Goal: Use online tool/utility: Utilize a website feature to perform a specific function

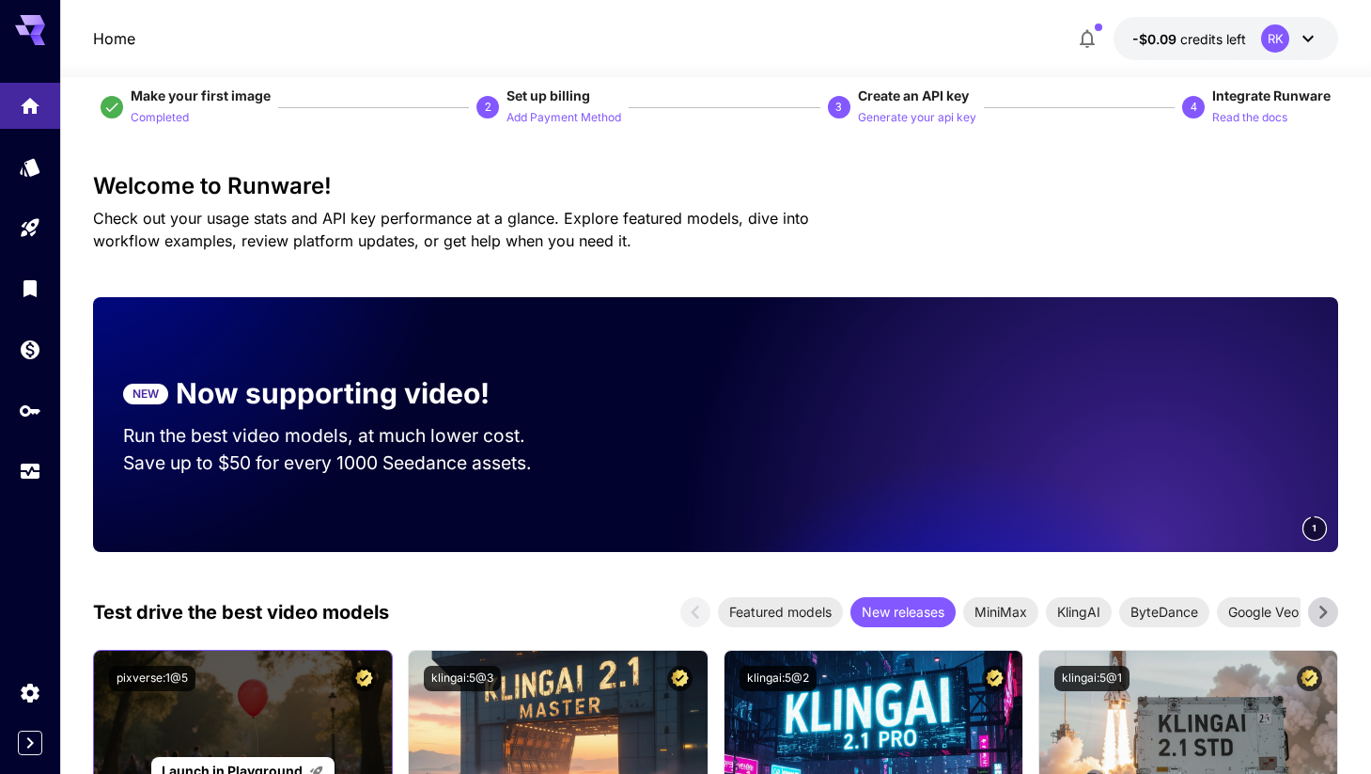
click at [236, 718] on div "Launch in Playground" at bounding box center [243, 770] width 298 height 241
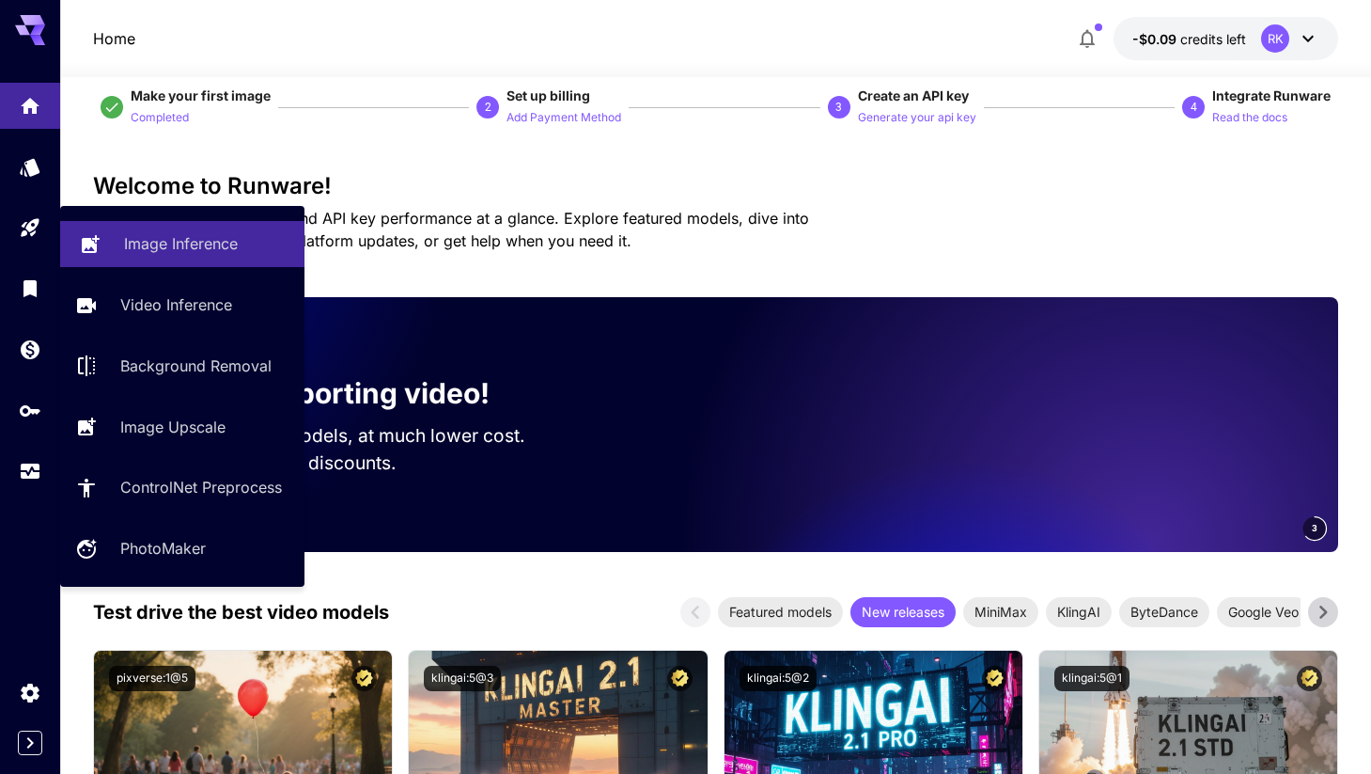
click at [147, 236] on p "Image Inference" at bounding box center [181, 243] width 114 height 23
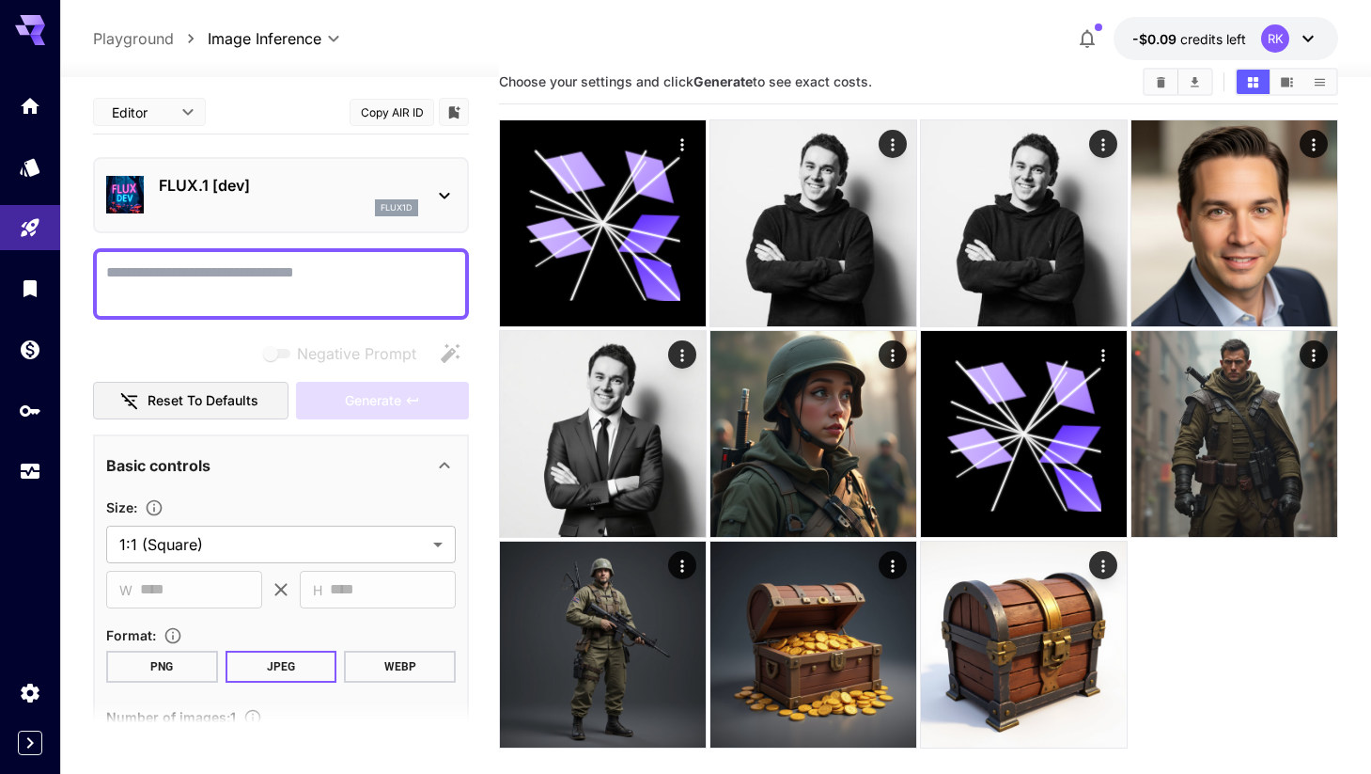
click at [440, 198] on icon at bounding box center [444, 195] width 23 height 23
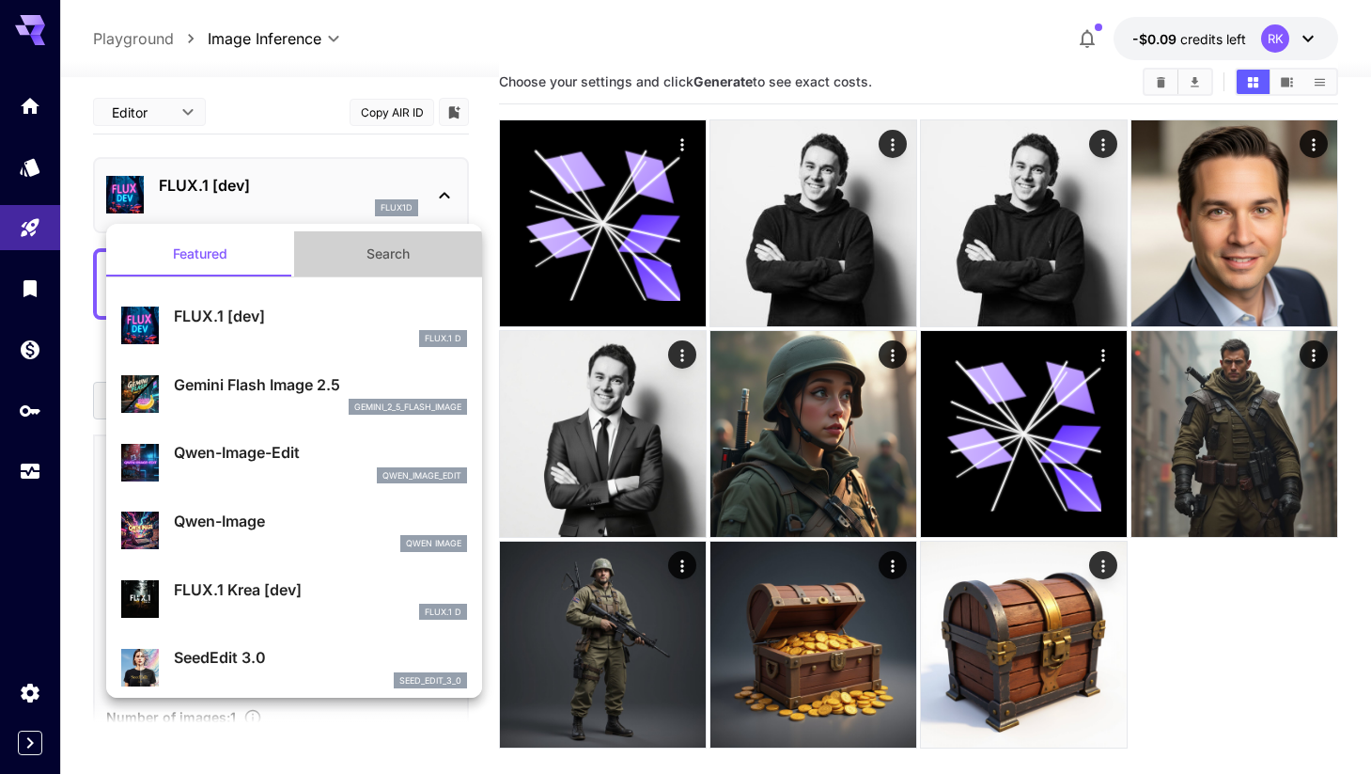
click at [404, 255] on button "Search" at bounding box center [388, 253] width 188 height 45
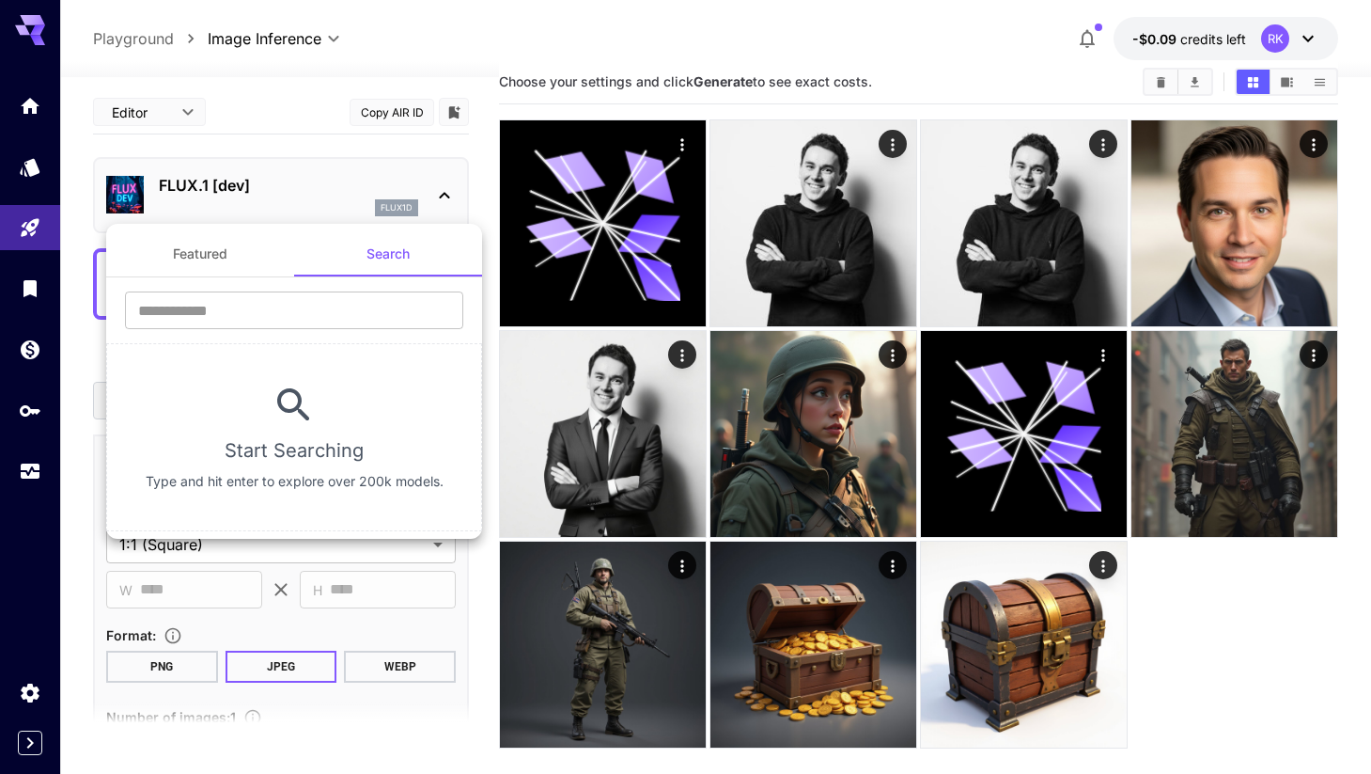
click at [265, 255] on button "Featured" at bounding box center [200, 253] width 188 height 45
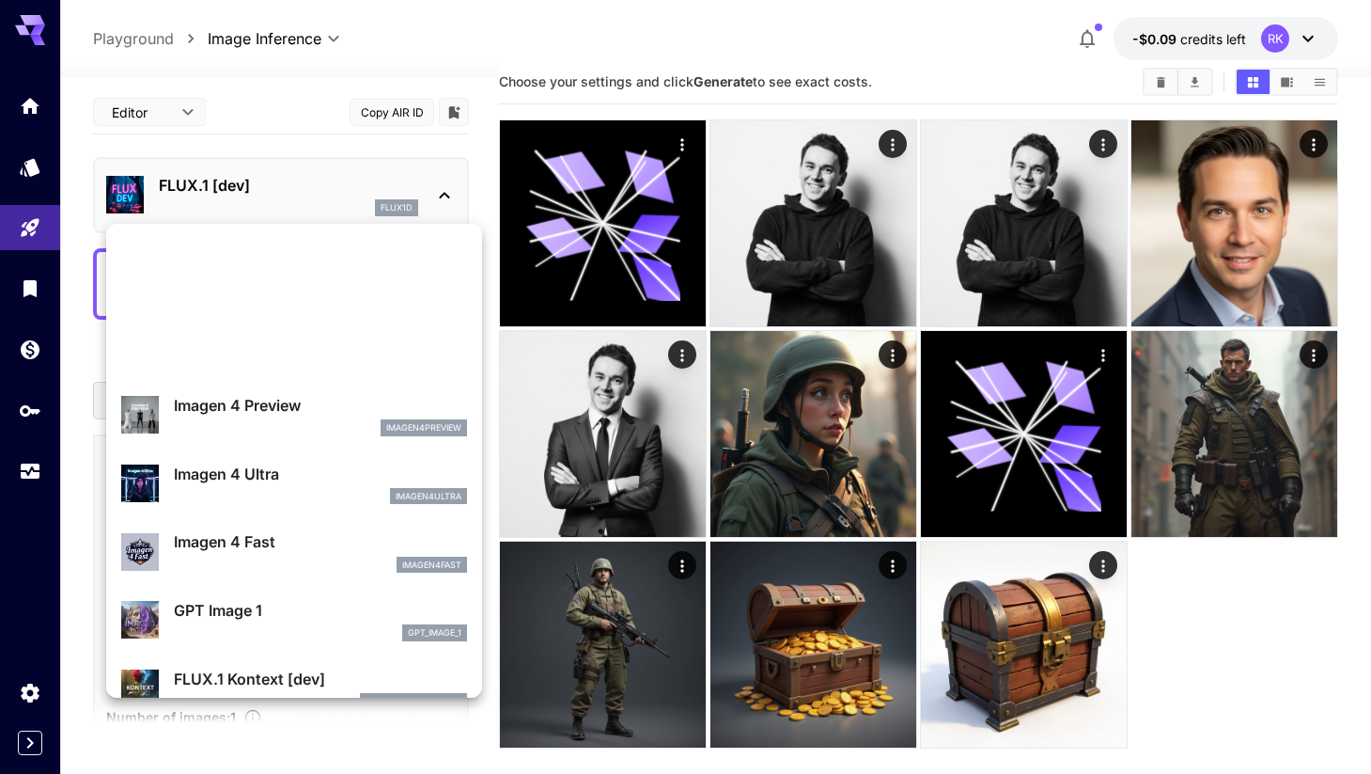
scroll to position [201, 0]
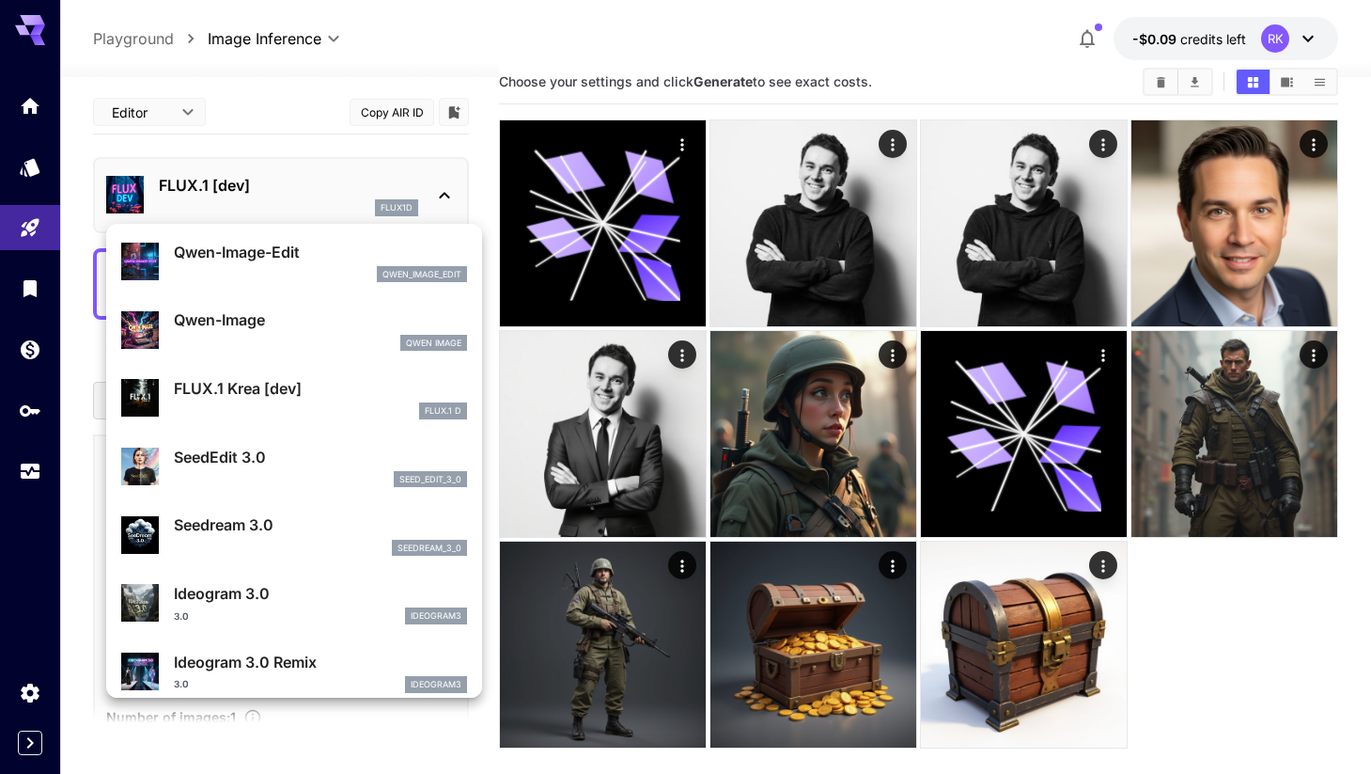
click at [453, 169] on div at bounding box center [685, 387] width 1371 height 774
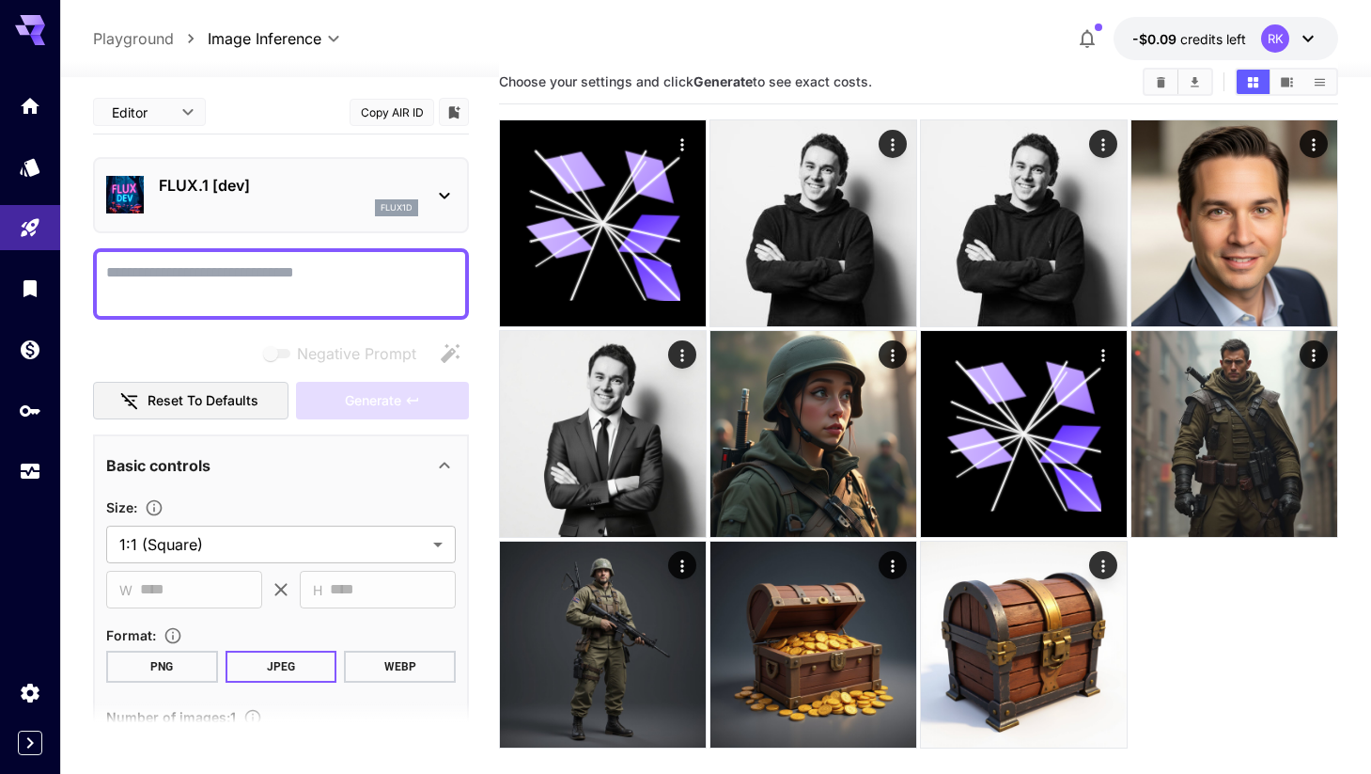
click at [422, 176] on div "FLUX.1 [dev] flux1d" at bounding box center [281, 194] width 350 height 57
